Goal: Task Accomplishment & Management: Manage account settings

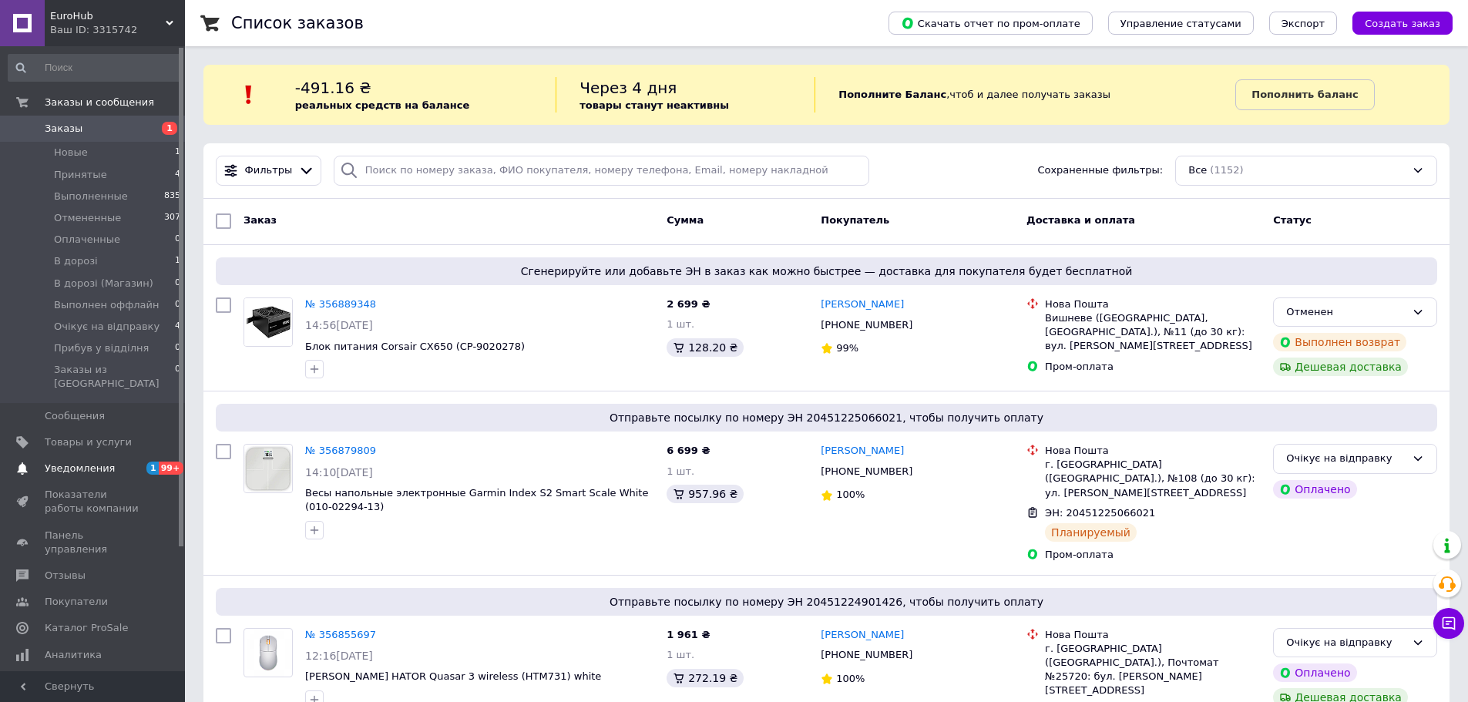
click at [132, 461] on span "Уведомления" at bounding box center [94, 468] width 98 height 14
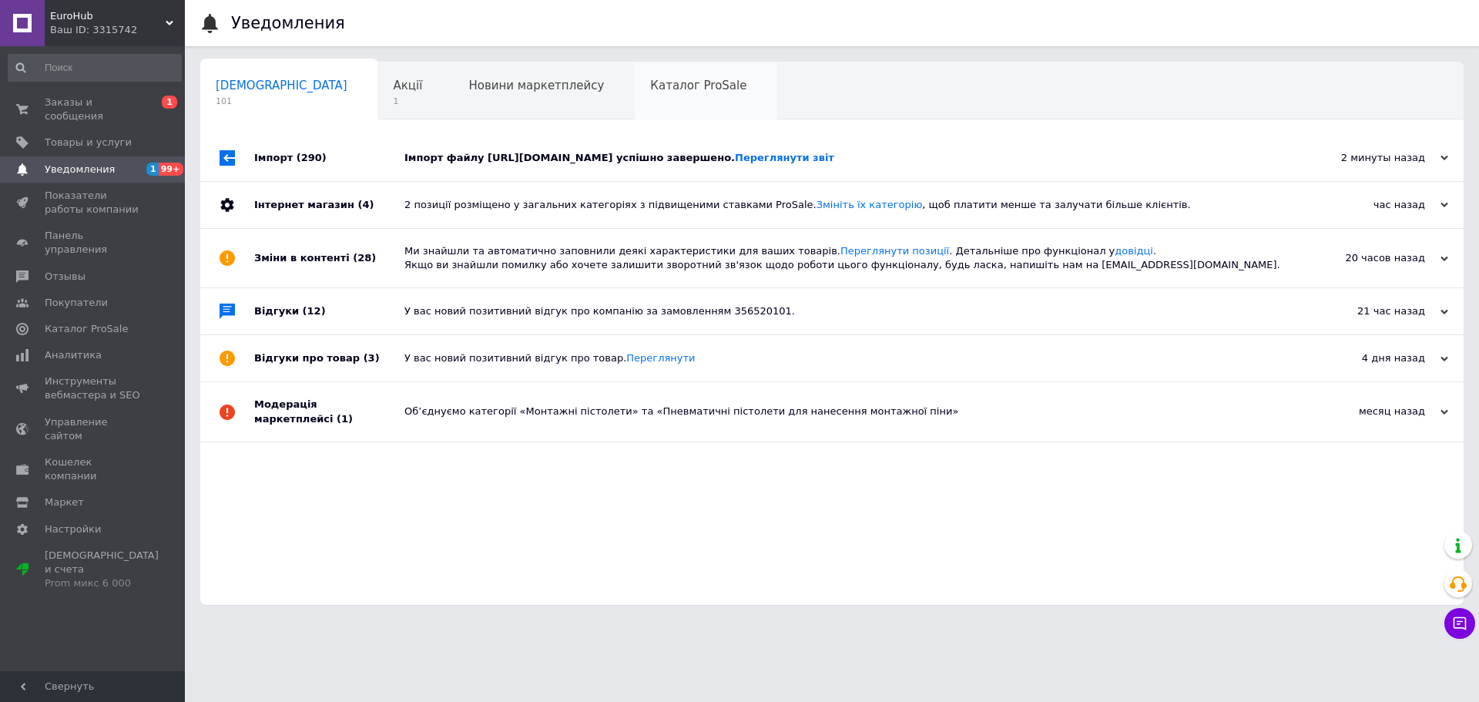
click at [650, 84] on span "Каталог ProSale" at bounding box center [698, 86] width 96 height 14
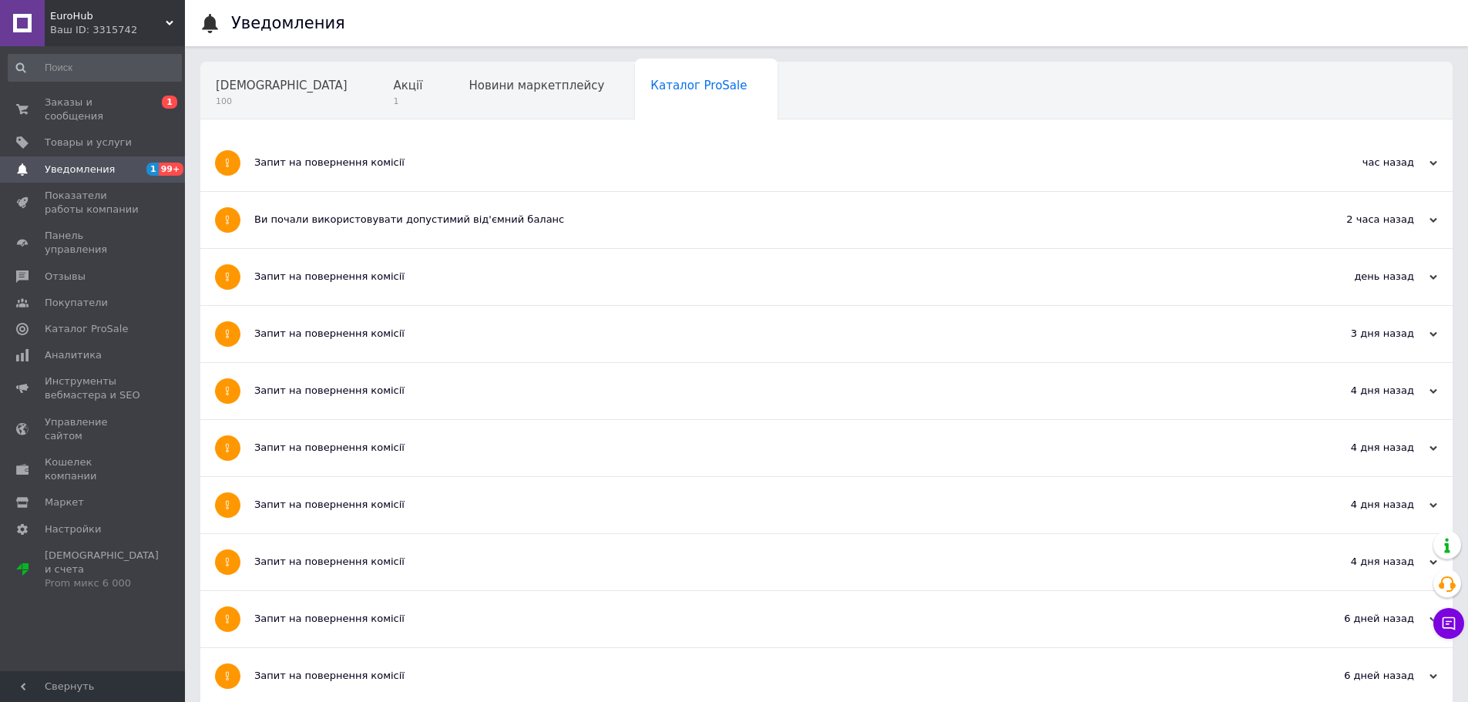
click at [336, 167] on div "Запит на повернення комісії" at bounding box center [768, 163] width 1028 height 14
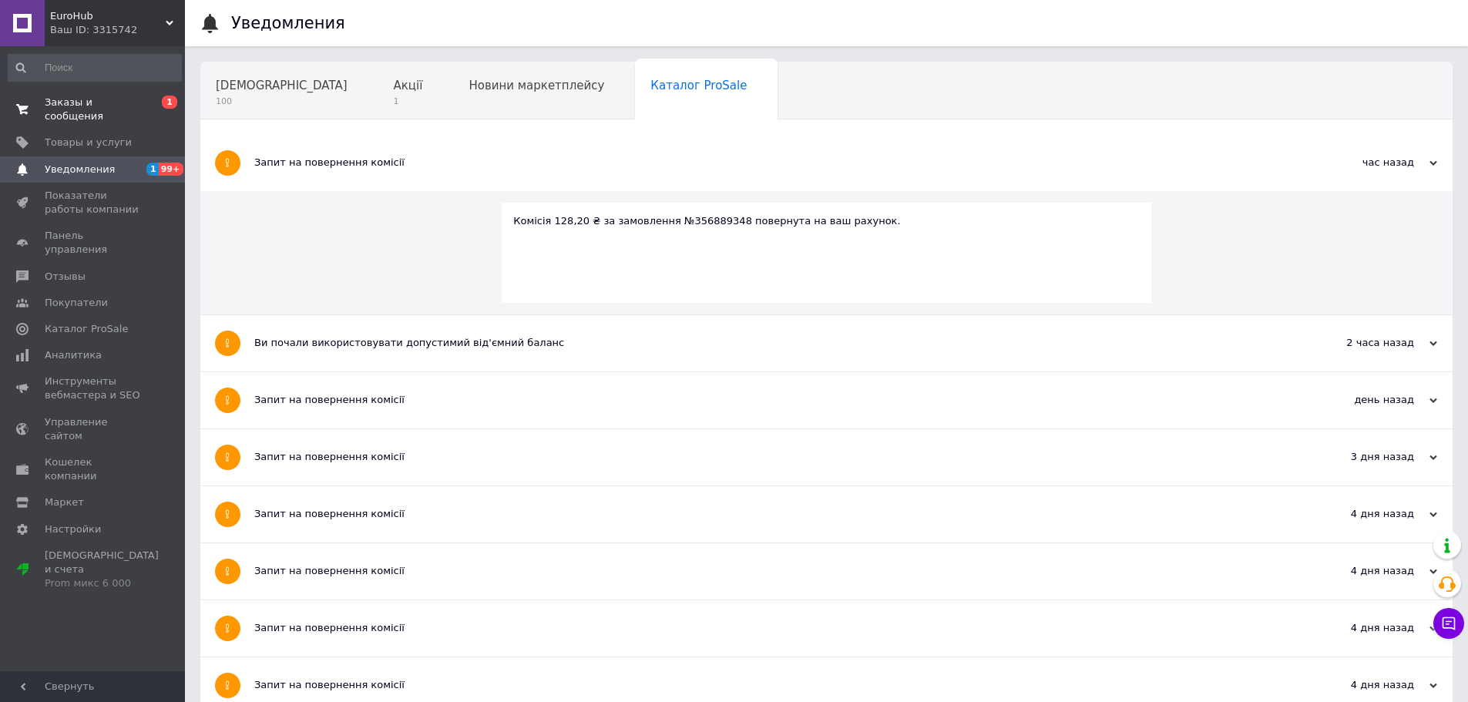
click at [117, 109] on span "Заказы и сообщения" at bounding box center [94, 110] width 98 height 28
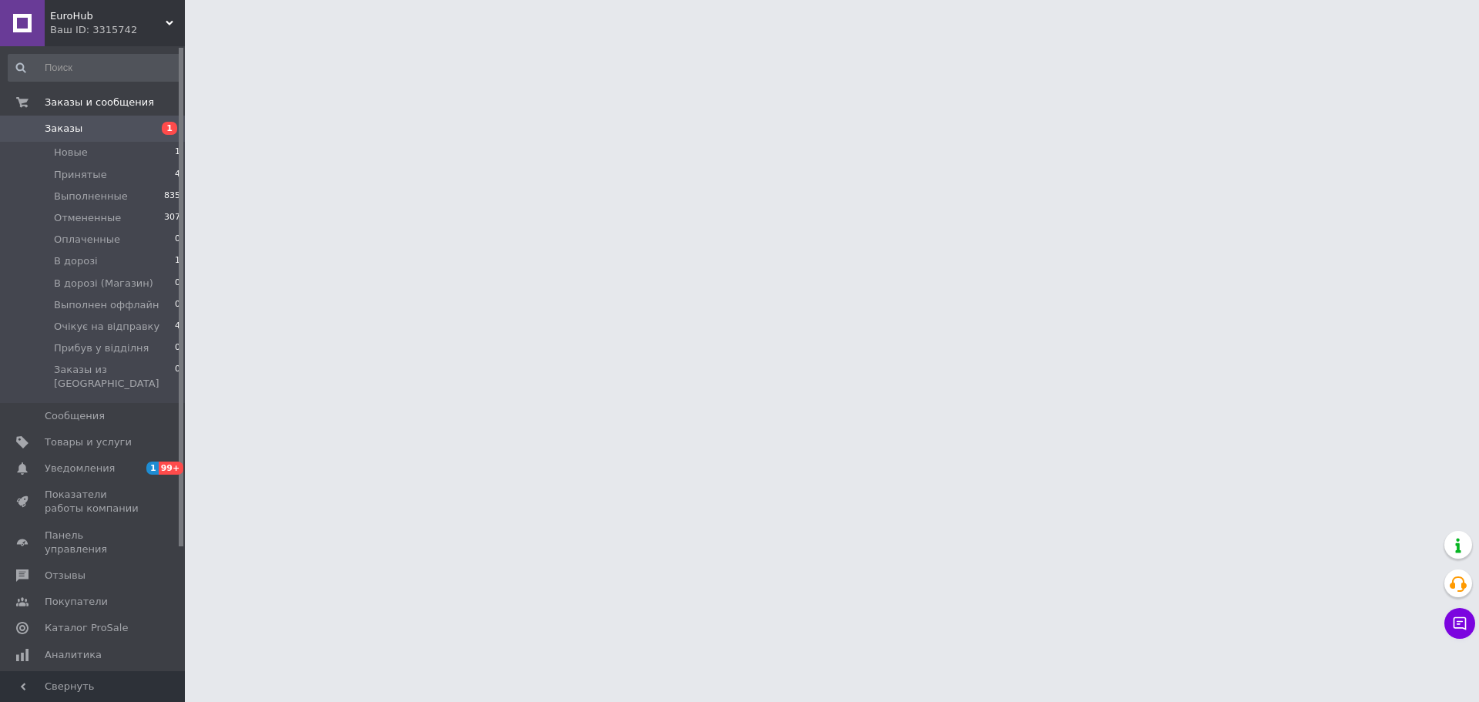
click at [62, 131] on span "Заказы" at bounding box center [64, 129] width 38 height 14
